Goal: Task Accomplishment & Management: Manage account settings

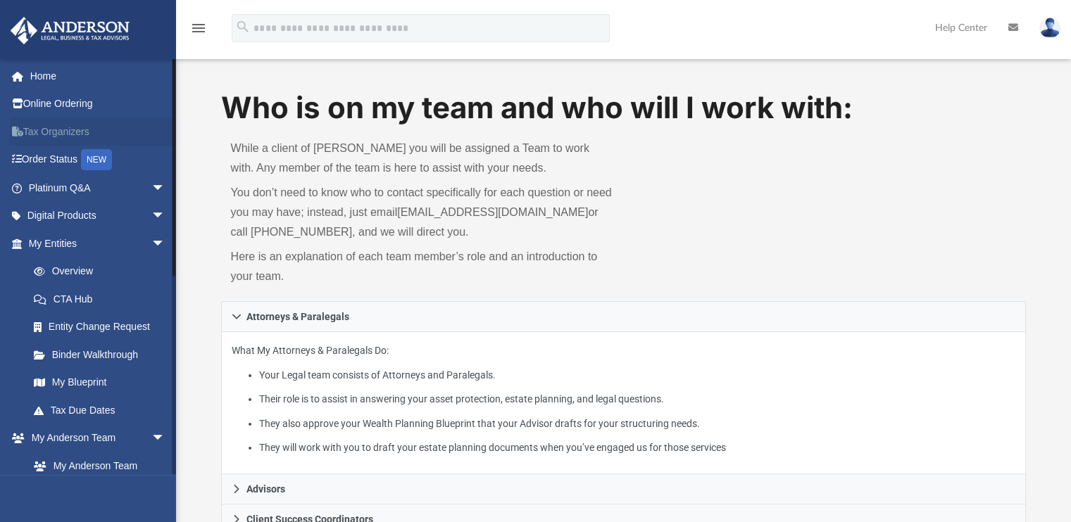
click at [61, 132] on link "Tax Organizers" at bounding box center [98, 132] width 177 height 28
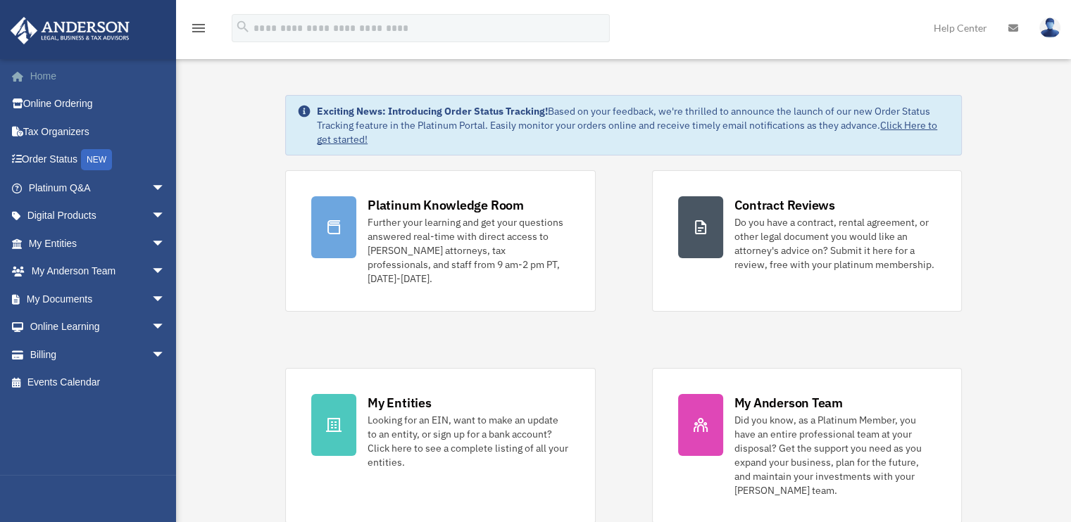
click at [53, 73] on link "Home" at bounding box center [98, 76] width 177 height 28
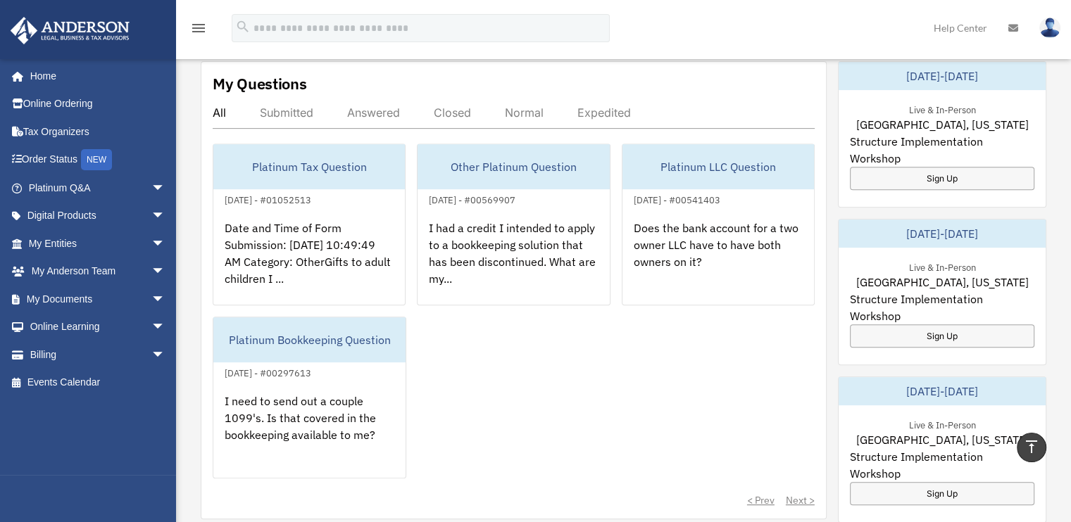
scroll to position [536, 0]
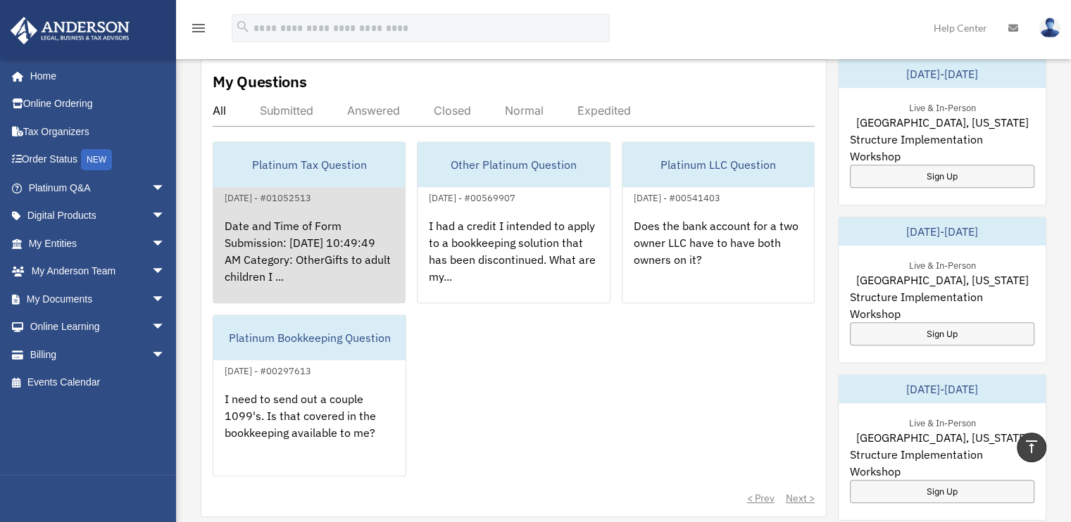
click at [329, 212] on div "Date and Time of Form Submission: 07/23/2025 10:49:49 AM Category: OtherGifts t…" at bounding box center [308, 261] width 191 height 110
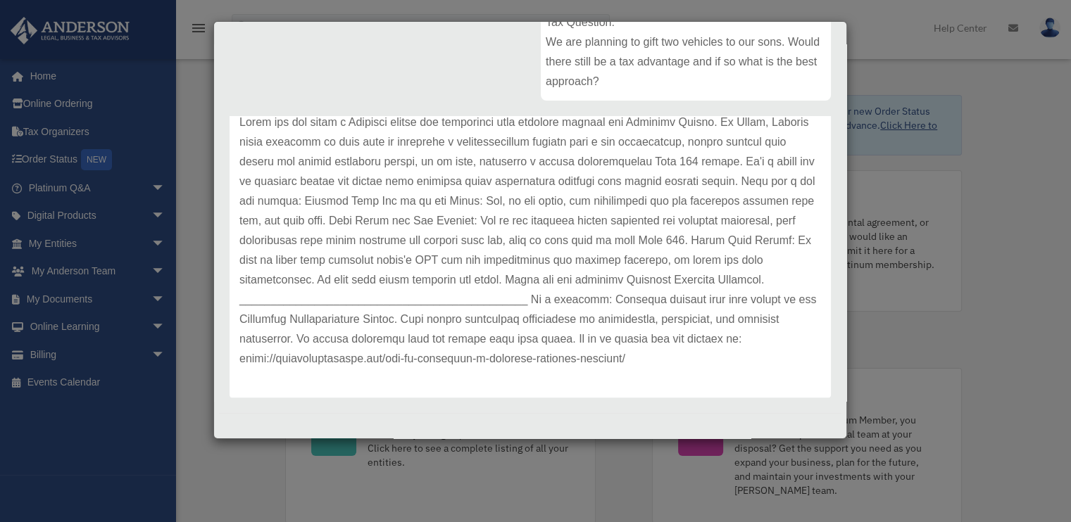
scroll to position [0, 0]
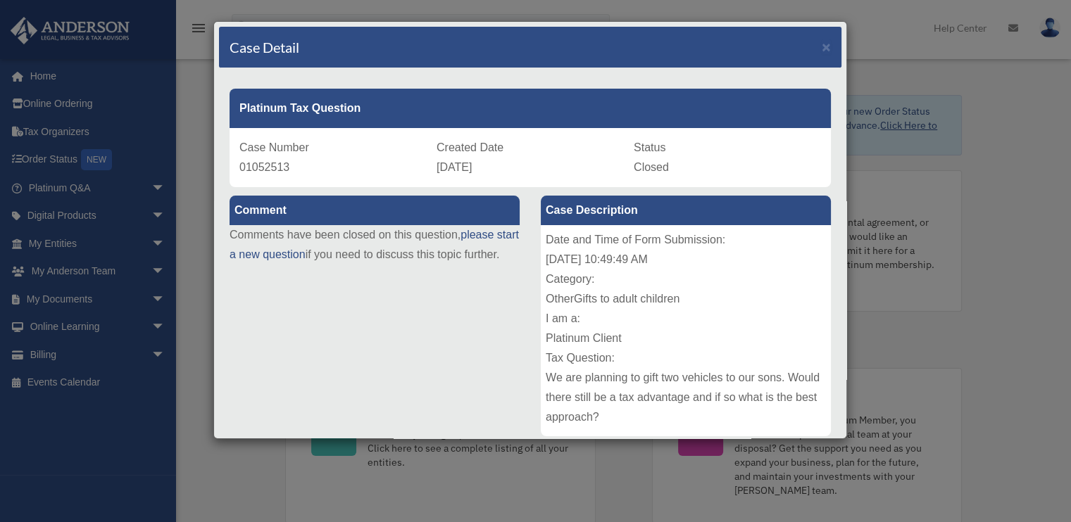
click at [206, 348] on div "Case Detail × Platinum Tax Question Case Number 01052513 Created Date July 23, …" at bounding box center [535, 261] width 1071 height 522
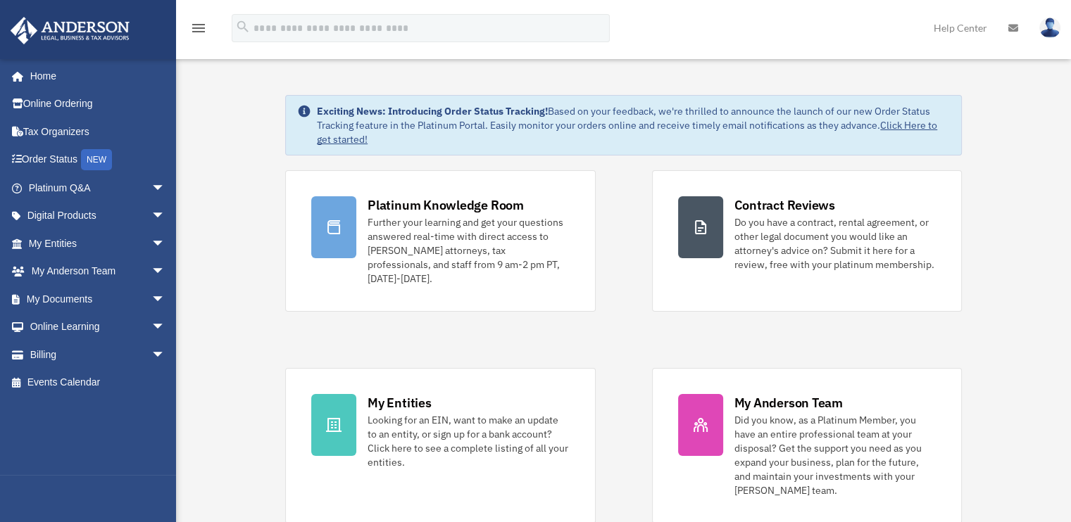
scroll to position [482, 0]
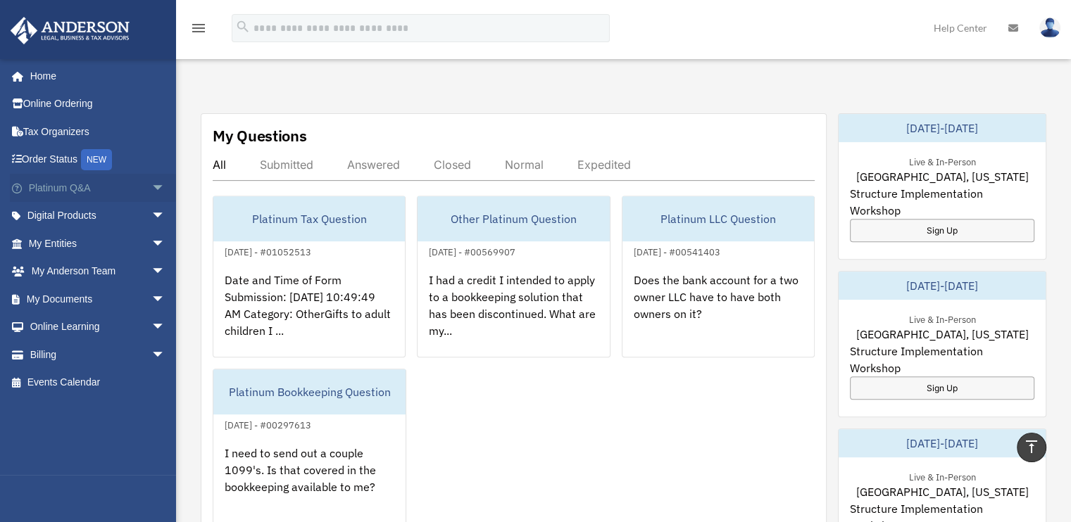
click at [151, 187] on span "arrow_drop_down" at bounding box center [165, 188] width 28 height 29
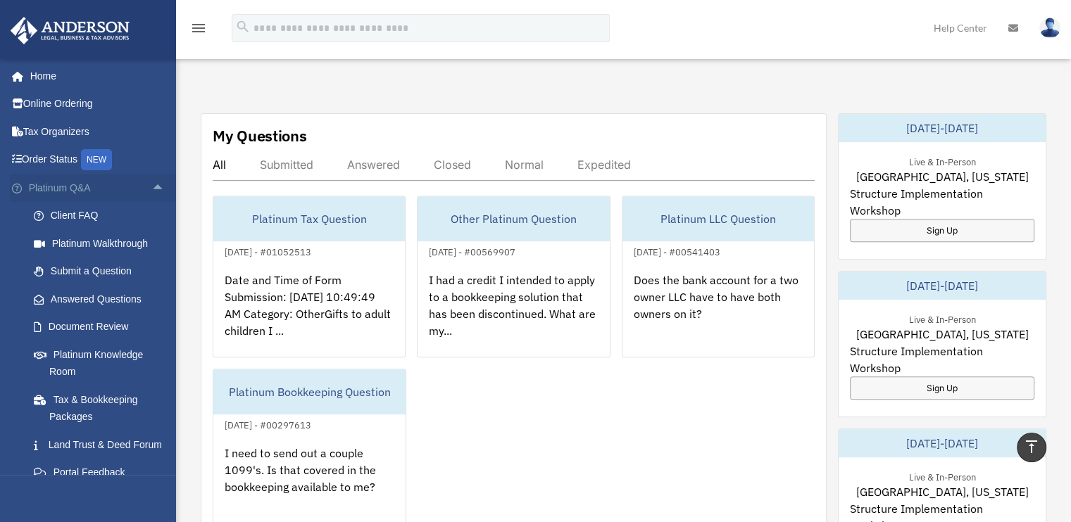
click at [151, 187] on span "arrow_drop_up" at bounding box center [165, 188] width 28 height 29
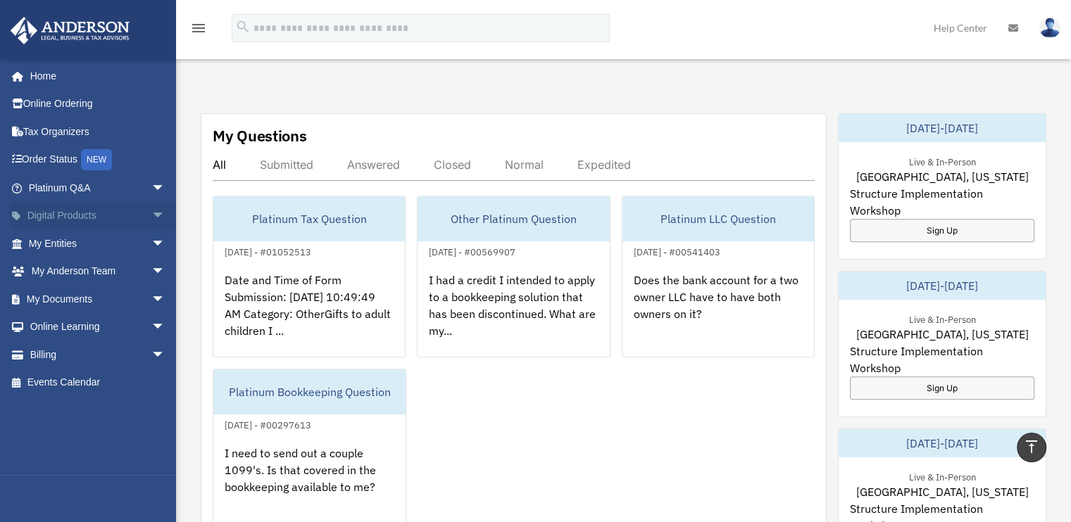
click at [151, 213] on span "arrow_drop_down" at bounding box center [165, 216] width 28 height 29
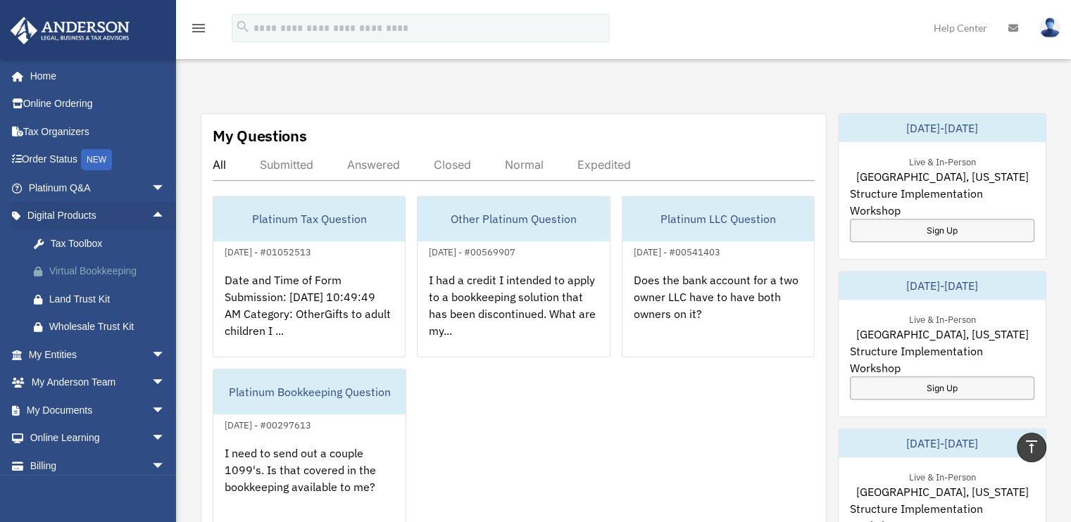
click at [87, 272] on div "Virtual Bookkeeping" at bounding box center [109, 272] width 120 height 18
click at [135, 356] on link "My Entities arrow_drop_down" at bounding box center [98, 355] width 177 height 28
click at [151, 354] on span "arrow_drop_down" at bounding box center [165, 355] width 28 height 29
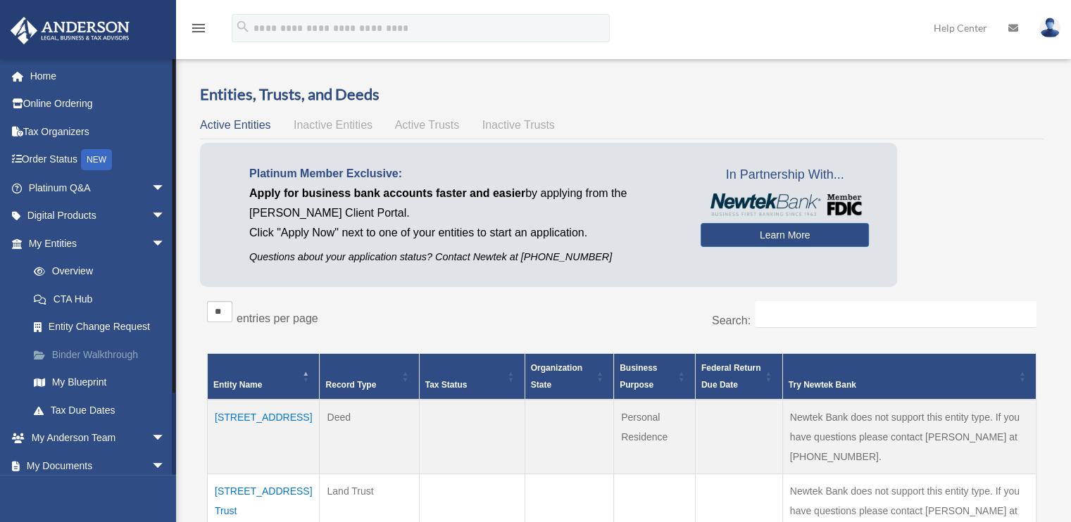
click at [87, 357] on link "Binder Walkthrough" at bounding box center [103, 355] width 167 height 28
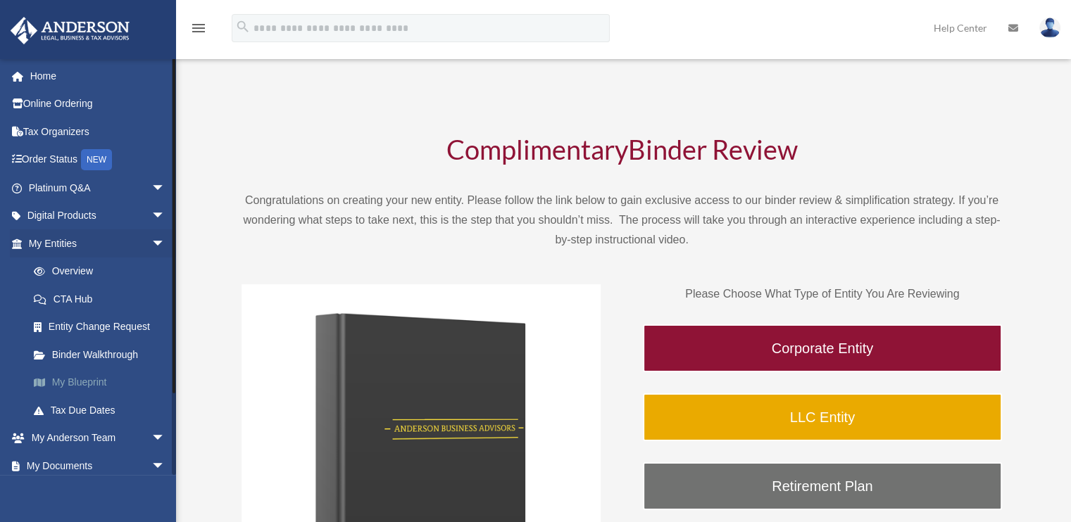
click at [80, 382] on link "My Blueprint" at bounding box center [103, 383] width 167 height 28
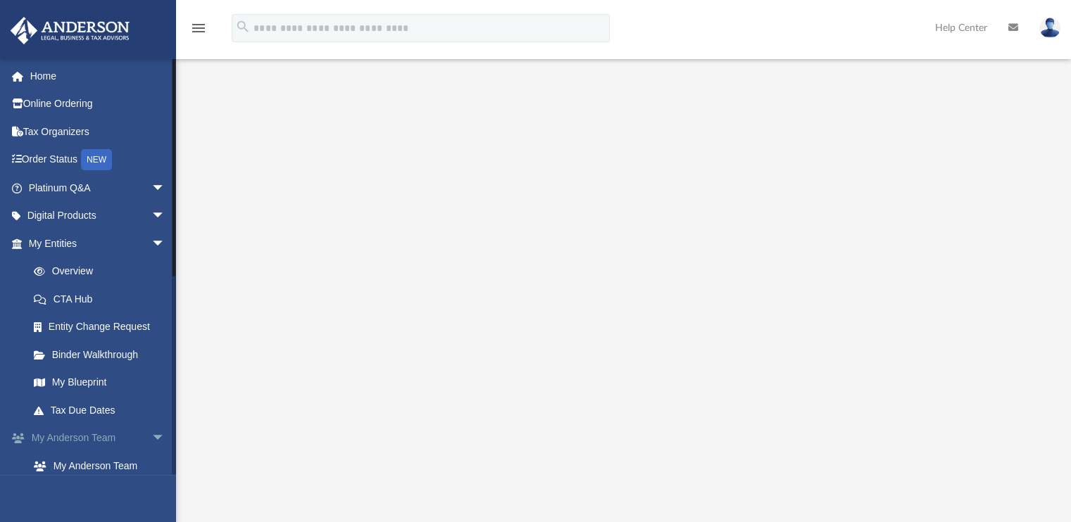
click at [151, 436] on span "arrow_drop_down" at bounding box center [165, 439] width 28 height 29
click at [151, 436] on span "arrow_drop_up" at bounding box center [165, 439] width 28 height 29
click at [151, 436] on span "arrow_drop_down" at bounding box center [165, 439] width 28 height 29
click at [101, 461] on link "My Documents arrow_drop_down" at bounding box center [98, 466] width 177 height 28
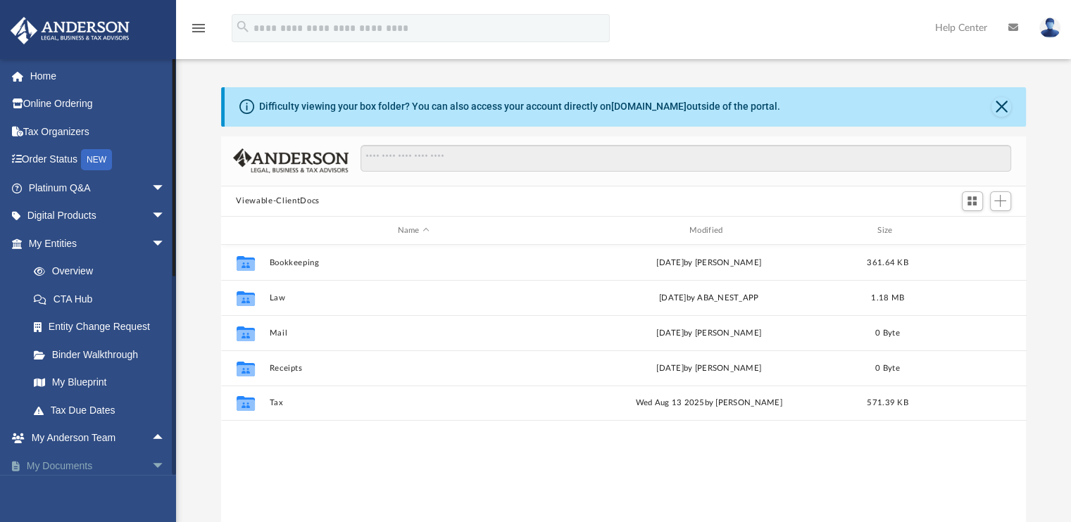
scroll to position [309, 794]
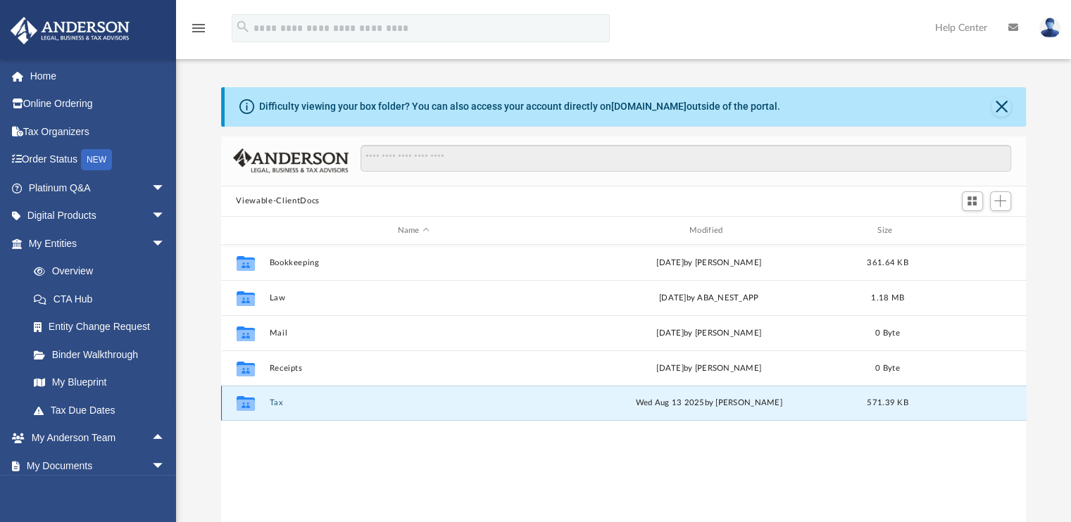
click at [280, 399] on button "Tax" at bounding box center [413, 403] width 289 height 9
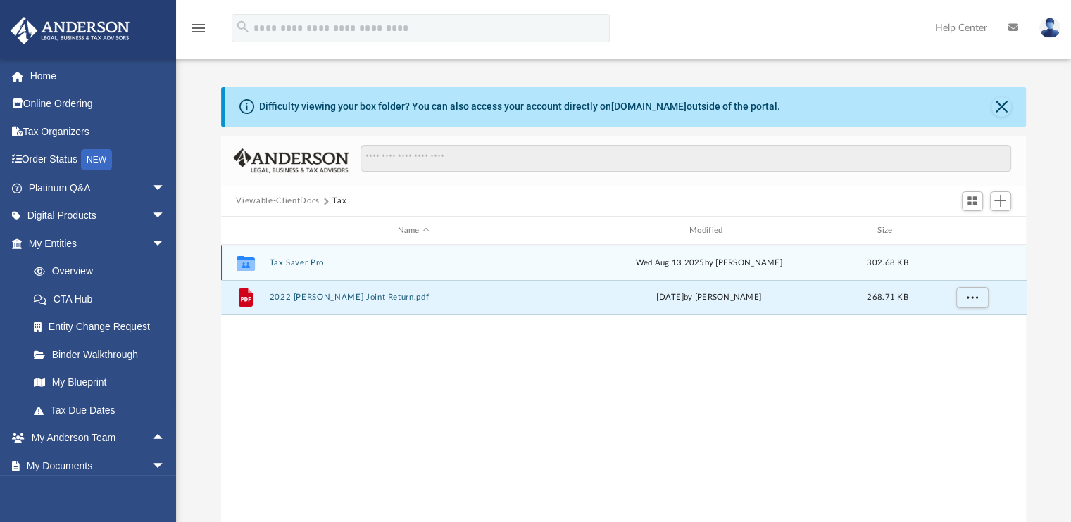
drag, startPoint x: 301, startPoint y: 296, endPoint x: 304, endPoint y: 263, distance: 32.5
click at [304, 263] on div "Collaborated Folder Tax Saver Pro Wed Aug 13 2025 by Sher Bailey 302.68 KB File…" at bounding box center [623, 280] width 805 height 70
drag, startPoint x: 244, startPoint y: 299, endPoint x: 267, endPoint y: 271, distance: 35.5
click at [267, 271] on div "Collaborated Folder Tax Saver Pro Wed Aug 13 2025 by Sher Bailey 302.68 KB File…" at bounding box center [623, 280] width 805 height 70
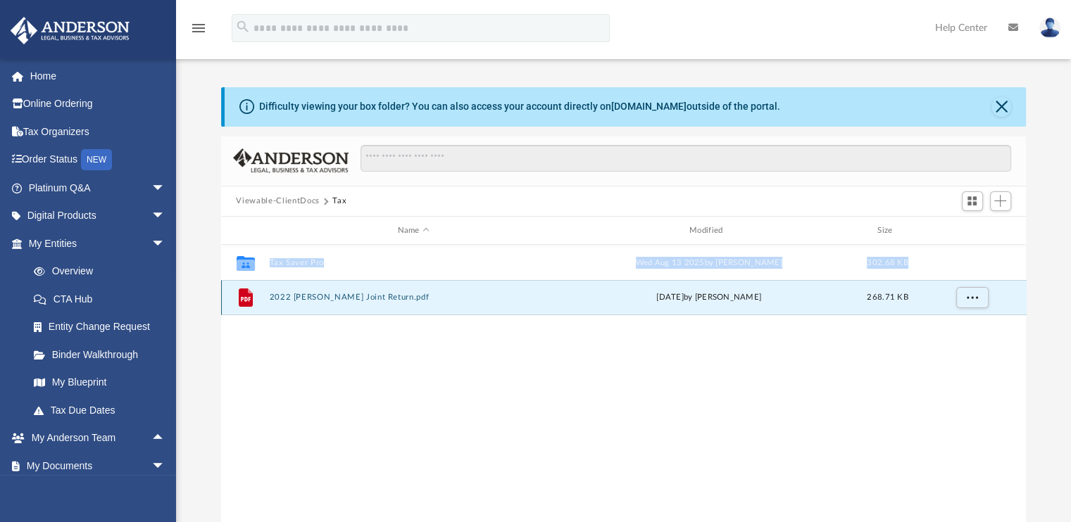
click at [248, 299] on icon "grid" at bounding box center [245, 299] width 10 height 4
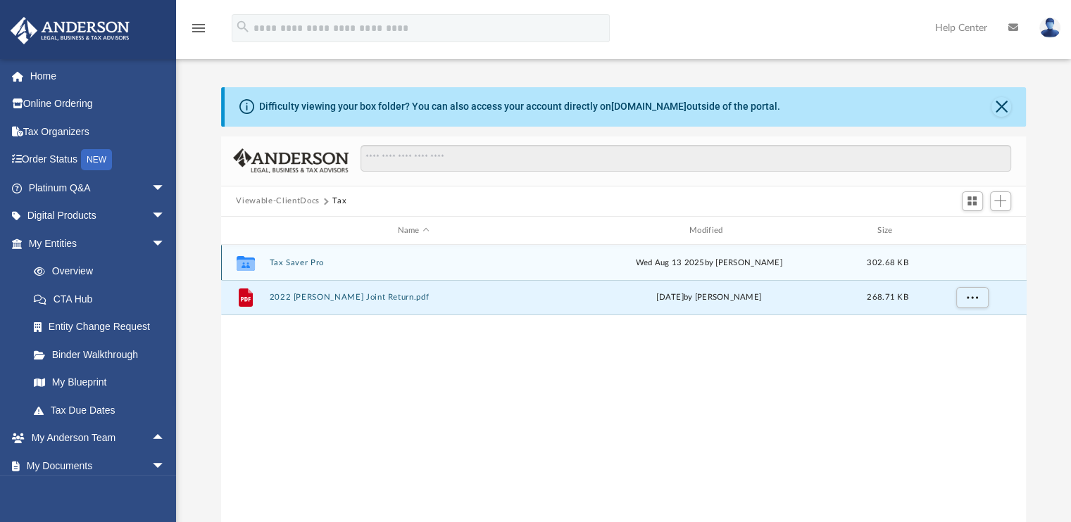
drag, startPoint x: 297, startPoint y: 301, endPoint x: 287, endPoint y: 260, distance: 42.0
click at [287, 260] on div "Collaborated Folder Tax Saver Pro Wed Aug 13 2025 by Sher Bailey 302.68 KB File…" at bounding box center [623, 280] width 805 height 70
click at [303, 264] on button "Tax Saver Pro" at bounding box center [413, 262] width 289 height 9
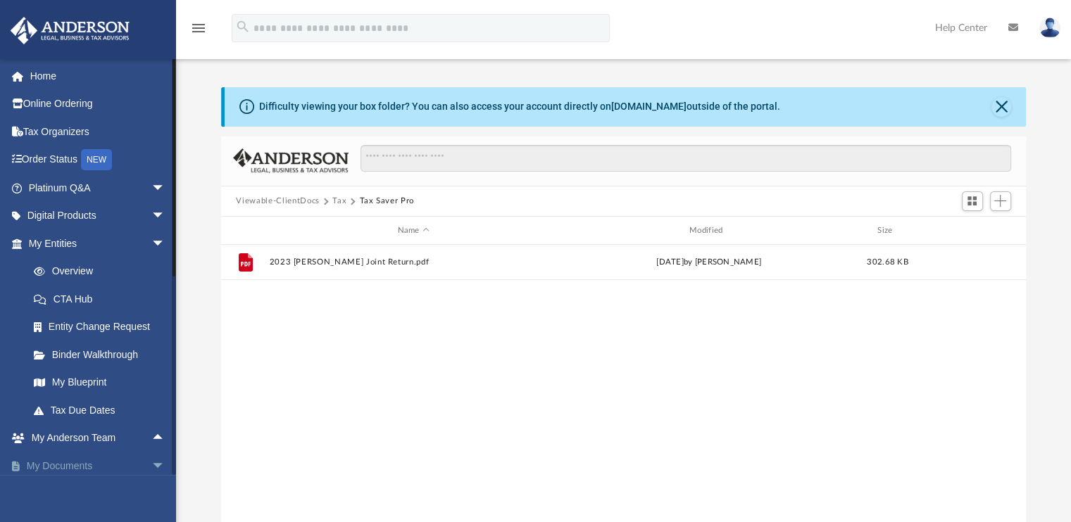
click at [121, 467] on link "My Documents arrow_drop_down" at bounding box center [98, 466] width 177 height 28
click at [151, 461] on span "arrow_drop_down" at bounding box center [165, 466] width 28 height 29
click at [151, 461] on span "arrow_drop_up" at bounding box center [165, 466] width 28 height 29
click at [45, 464] on link "My Documents arrow_drop_down" at bounding box center [98, 466] width 177 height 28
click at [997, 203] on span "Add" at bounding box center [1000, 201] width 12 height 12
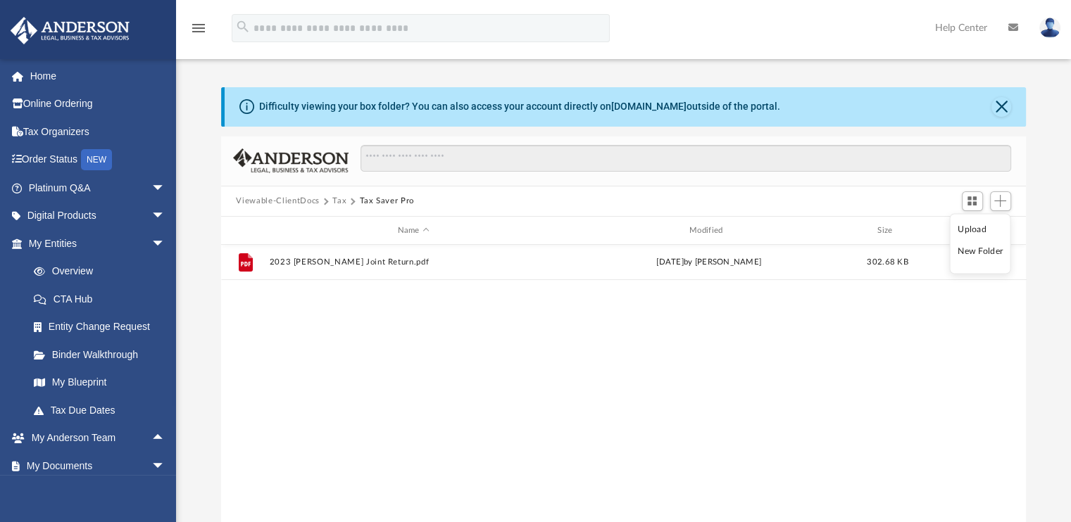
click at [339, 199] on button "Tax" at bounding box center [339, 201] width 14 height 13
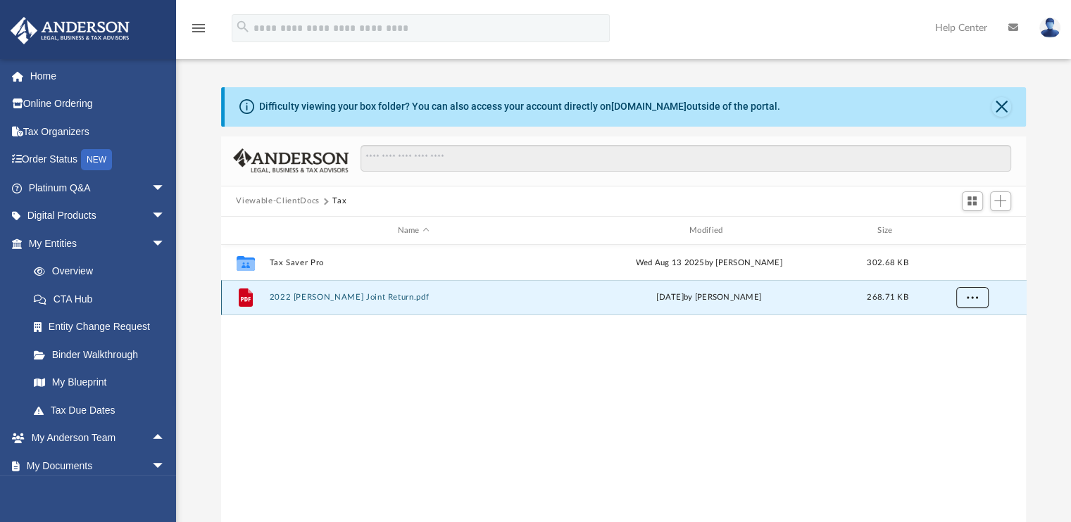
click at [974, 295] on span "More options" at bounding box center [971, 298] width 11 height 8
click at [712, 346] on div "Collaborated Folder Tax Saver Pro Wed Aug 13 2025 by Sher Bailey 302.68 KB File…" at bounding box center [623, 390] width 805 height 291
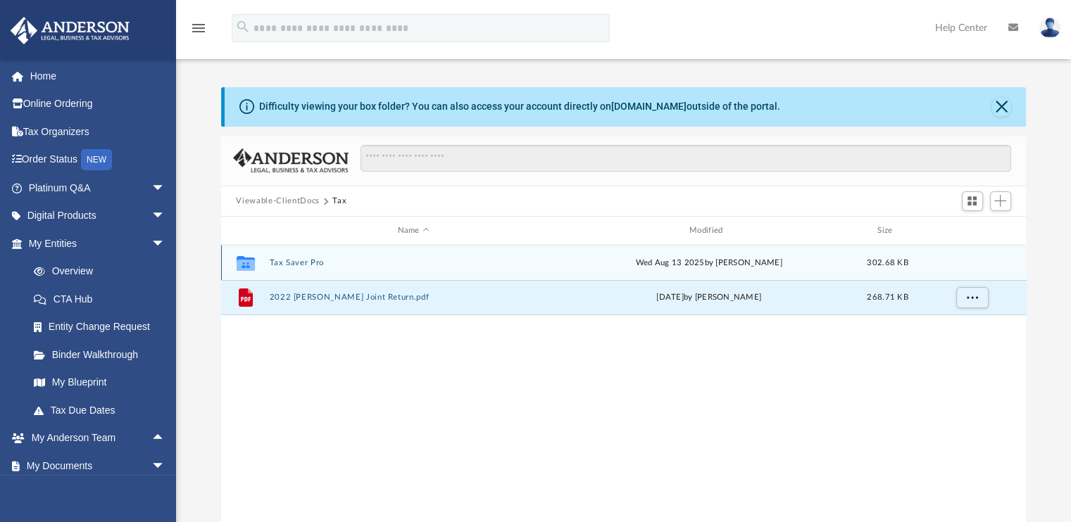
click at [314, 258] on button "Tax Saver Pro" at bounding box center [413, 262] width 289 height 9
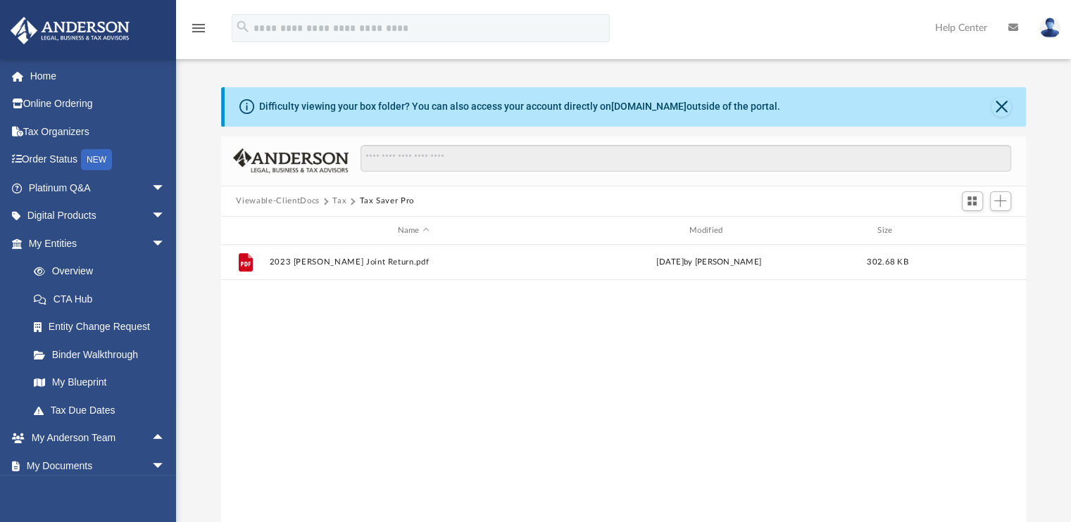
click at [547, 336] on div "File 2023 LeTellier Joint Return.pdf Sat Jan 25 2025 by Lance LeTellier 302.68 …" at bounding box center [623, 390] width 805 height 291
click at [1003, 201] on span "Add" at bounding box center [1000, 201] width 12 height 12
click at [983, 227] on li "Upload" at bounding box center [979, 229] width 45 height 15
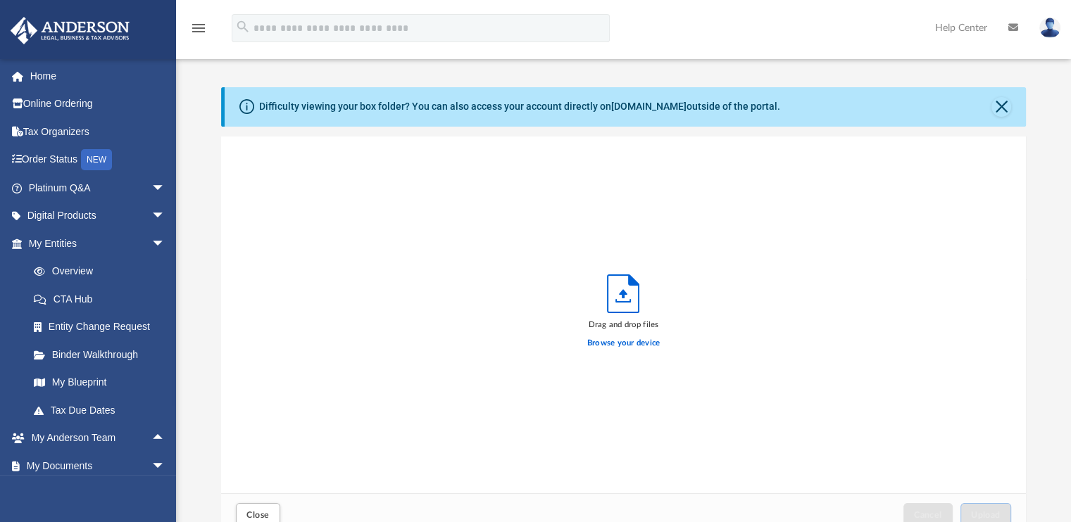
scroll to position [346, 794]
click at [634, 343] on label "Browse your device" at bounding box center [623, 343] width 73 height 13
click at [0, 0] on input "Browse your device" at bounding box center [0, 0] width 0 height 0
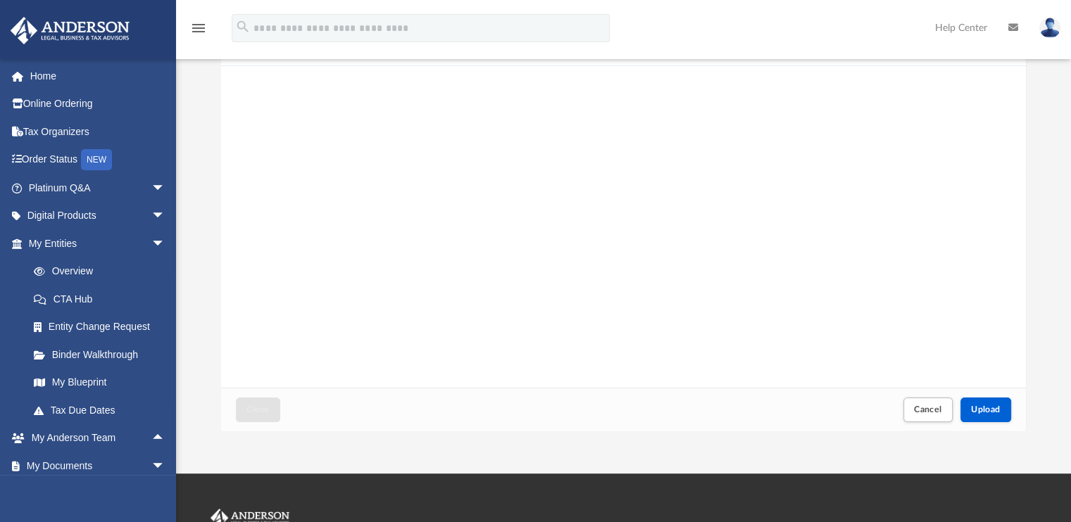
scroll to position [108, 0]
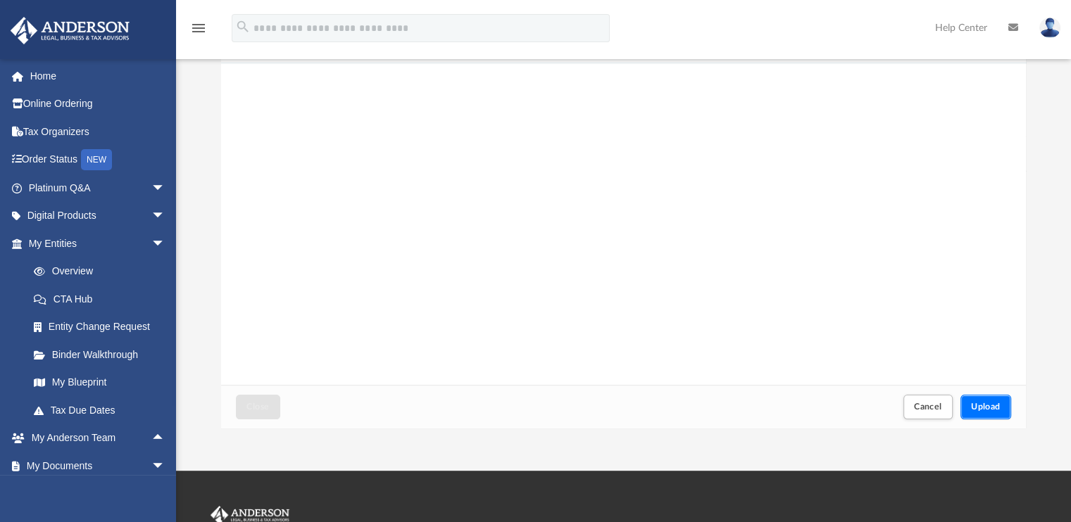
click at [991, 403] on span "Upload" at bounding box center [986, 407] width 30 height 8
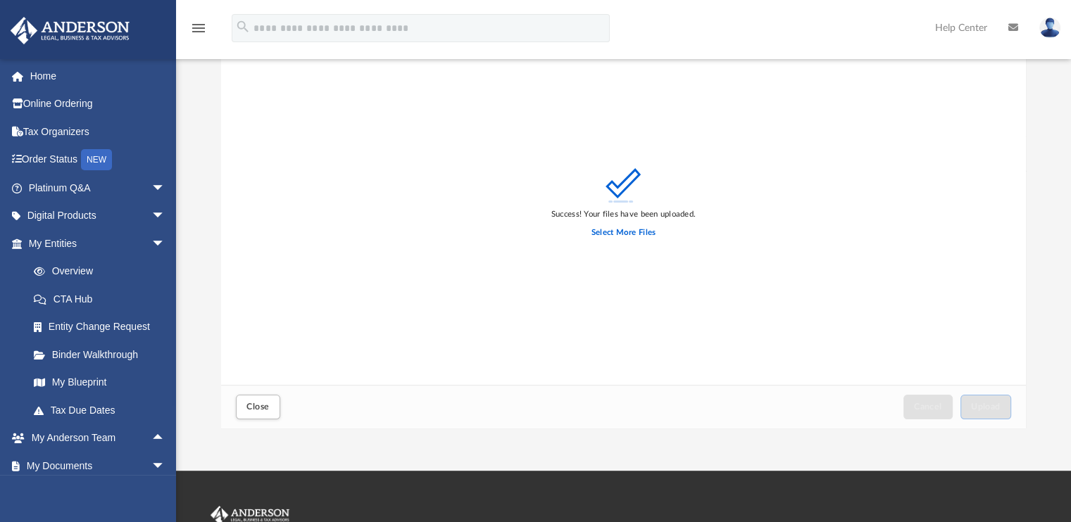
scroll to position [0, 0]
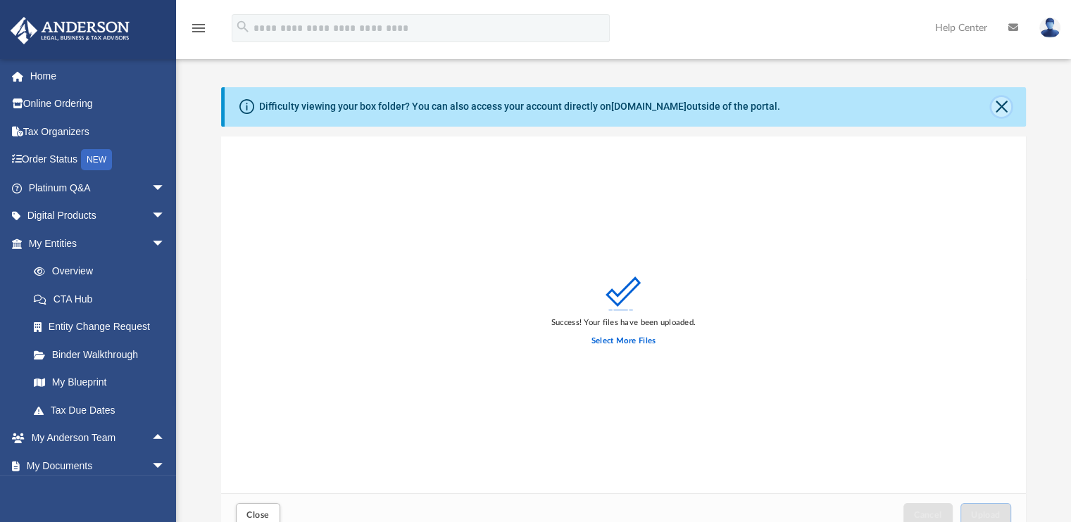
click at [1001, 103] on button "Close" at bounding box center [1001, 107] width 20 height 20
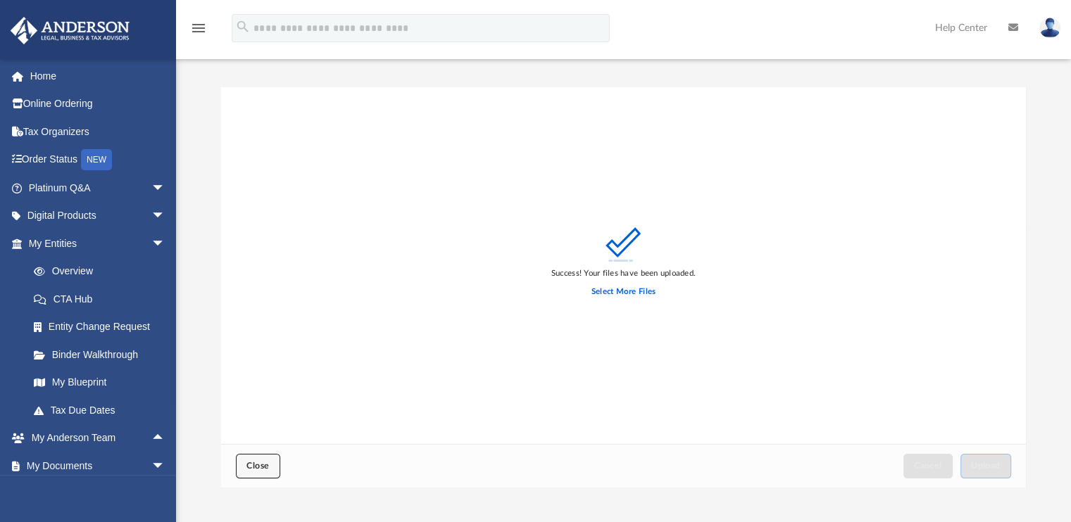
click at [251, 463] on span "Close" at bounding box center [257, 466] width 23 height 8
